Goal: Transaction & Acquisition: Obtain resource

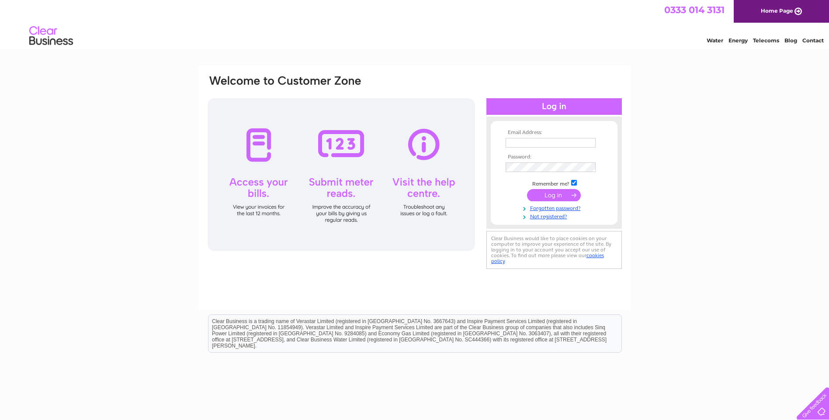
click at [527, 142] on input "text" at bounding box center [551, 143] width 90 height 10
type input "alison.woodhouse@fbrseed.com"
click at [551, 194] on input "submit" at bounding box center [554, 196] width 54 height 12
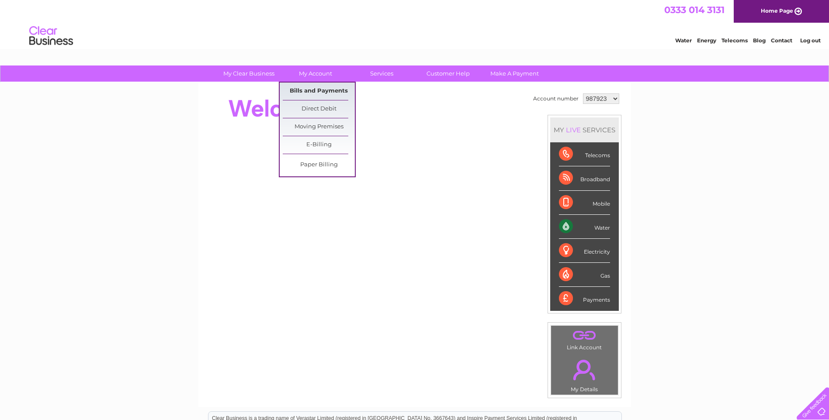
click at [313, 89] on link "Bills and Payments" at bounding box center [319, 91] width 72 height 17
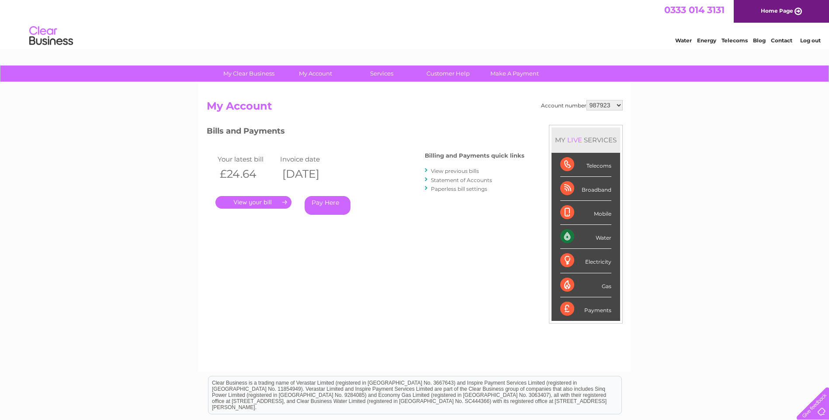
click at [259, 203] on link "." at bounding box center [253, 202] width 76 height 13
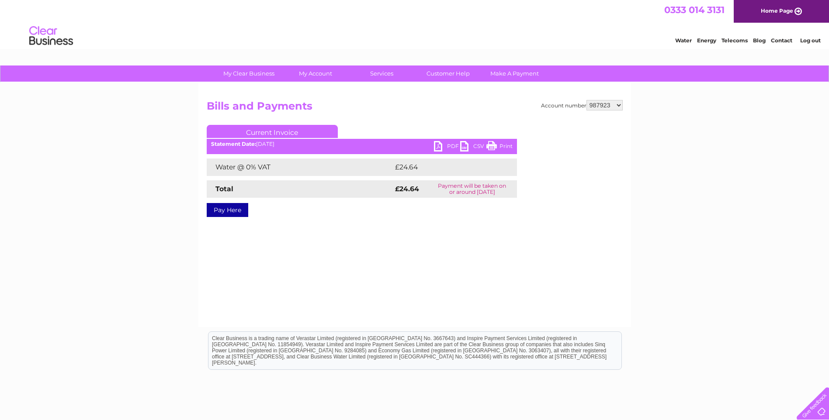
drag, startPoint x: 451, startPoint y: 147, endPoint x: 458, endPoint y: 149, distance: 6.9
click at [452, 147] on link "PDF" at bounding box center [447, 147] width 26 height 13
click at [621, 105] on select "987923 992611 992614 992615 1064340" at bounding box center [604, 105] width 36 height 10
select select "992614"
click at [586, 100] on select "987923 992611 992614 992615 1064340" at bounding box center [604, 105] width 36 height 10
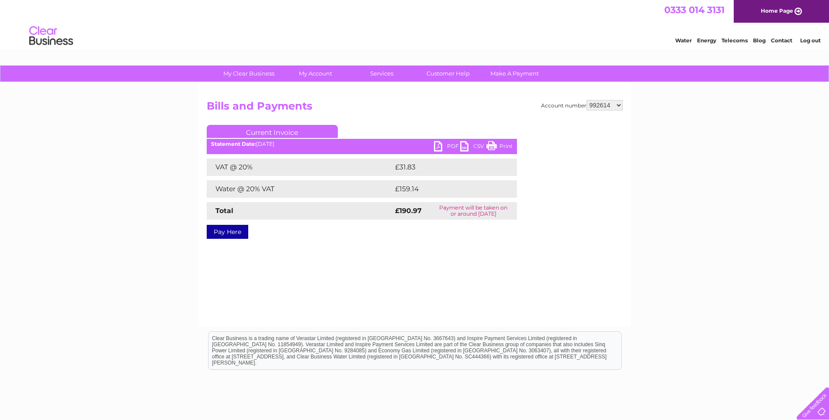
click at [448, 144] on link "PDF" at bounding box center [447, 147] width 26 height 13
click at [620, 105] on select "987923 992611 992614 992615 1064340" at bounding box center [604, 105] width 36 height 10
select select "992611"
click at [586, 100] on select "987923 992611 992614 992615 1064340" at bounding box center [604, 105] width 36 height 10
click at [448, 146] on link "PDF" at bounding box center [447, 147] width 26 height 13
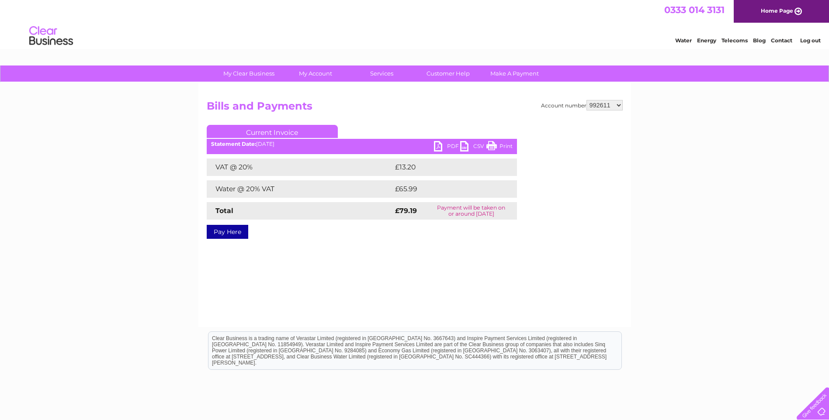
click at [618, 104] on select "987923 992611 992614 992615 1064340" at bounding box center [604, 105] width 36 height 10
select select "992615"
click at [586, 100] on select "987923 992611 992614 992615 1064340" at bounding box center [604, 105] width 36 height 10
click at [451, 146] on link "PDF" at bounding box center [447, 147] width 26 height 13
click at [619, 105] on select "987923 992611 992614 992615 1064340" at bounding box center [604, 105] width 36 height 10
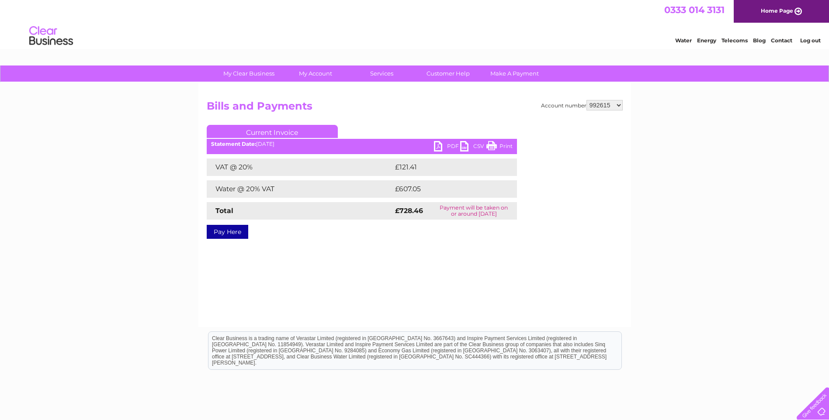
select select "1064340"
click at [586, 100] on select "987923 992611 992614 992615 1064340" at bounding box center [604, 105] width 36 height 10
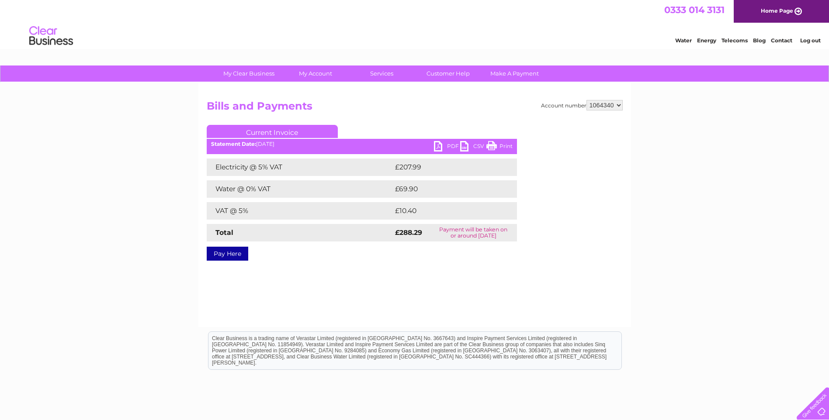
drag, startPoint x: 448, startPoint y: 148, endPoint x: 431, endPoint y: 155, distance: 17.9
click at [448, 148] on link "PDF" at bounding box center [447, 147] width 26 height 13
click at [711, 192] on div "My Clear Business Login Details My Details My Preferences Link Account My Accou…" at bounding box center [414, 271] width 829 height 411
